Goal: Check status: Check status

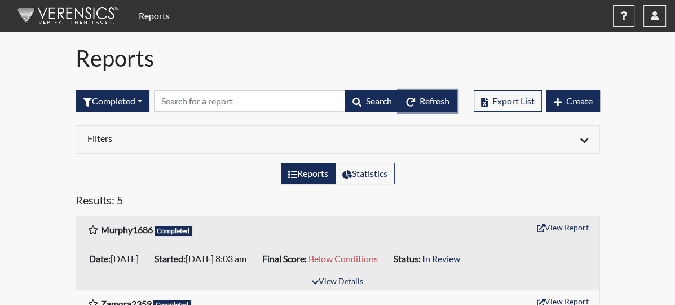
click at [450, 100] on span "Refresh" at bounding box center [435, 100] width 30 height 11
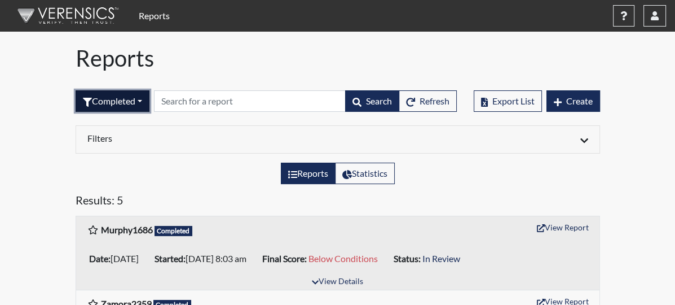
click at [98, 99] on button "Completed" at bounding box center [113, 100] width 74 height 21
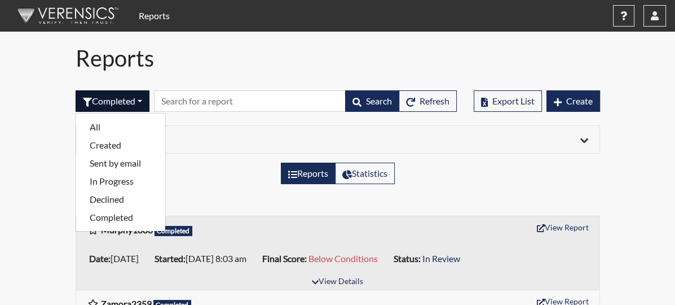
click at [79, 9] on img at bounding box center [66, 16] width 130 height 34
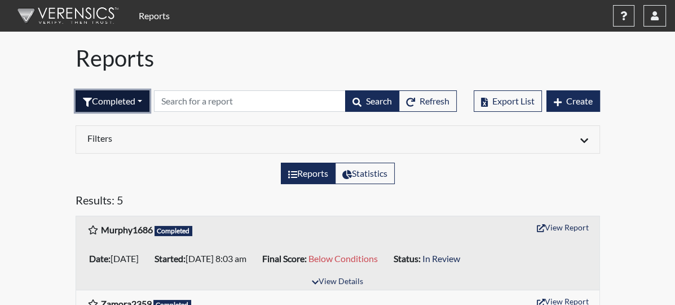
click at [76, 107] on button "Completed" at bounding box center [113, 100] width 74 height 21
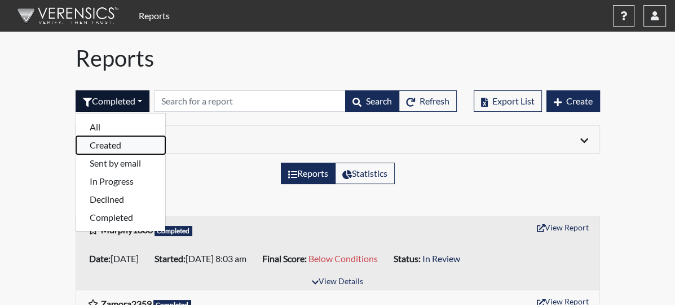
click at [76, 149] on button "Created" at bounding box center [120, 145] width 89 height 18
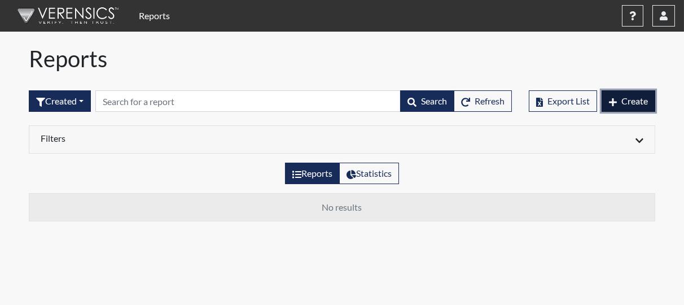
click at [645, 104] on span "Create" at bounding box center [634, 100] width 27 height 11
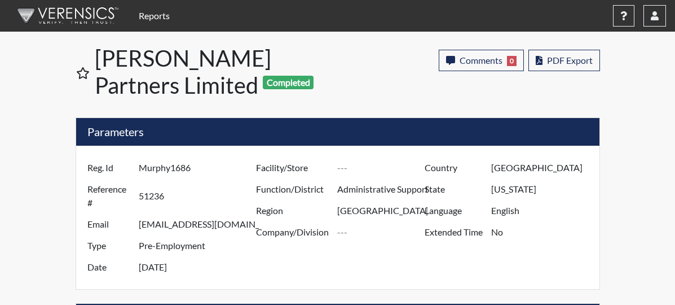
select select
